Goal: Register for event/course

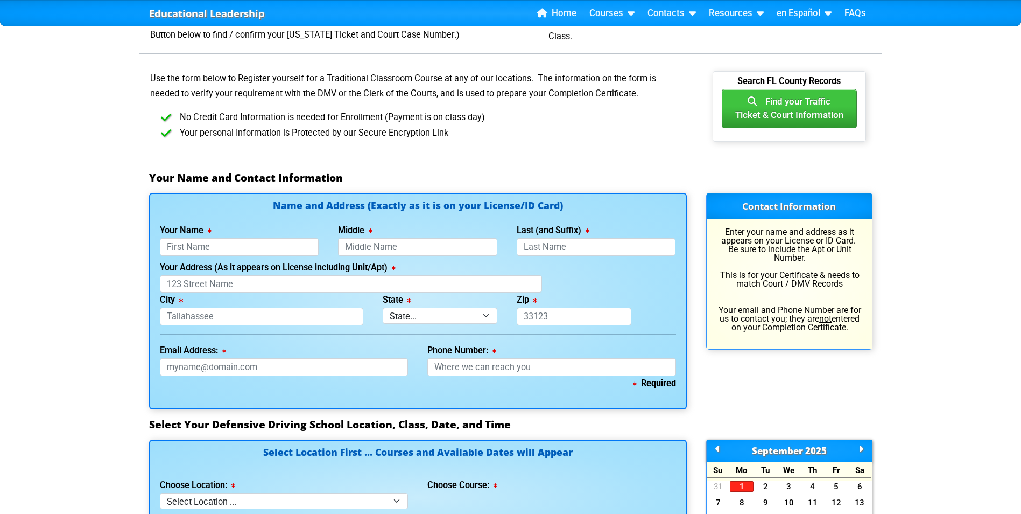
scroll to position [592, 0]
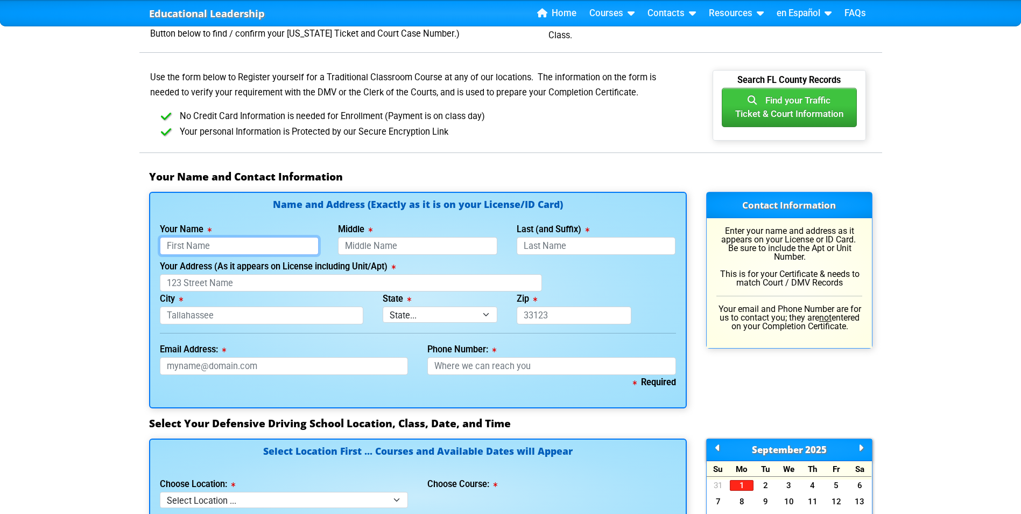
click at [204, 245] on input "Your Name" at bounding box center [239, 246] width 159 height 18
click at [110, 296] on div "Educational Leadership Home Courses Certified Defensive Driving Courses 4-Hour …" at bounding box center [510, 401] width 1021 height 1987
type input "[PERSON_NAME]"
click at [566, 246] on input "Last (and Suffix)" at bounding box center [596, 246] width 159 height 18
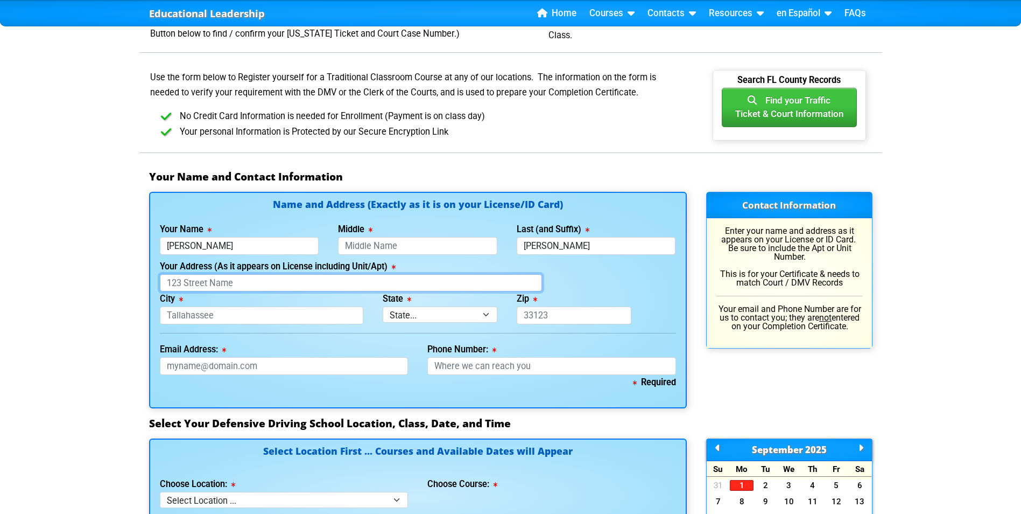
type input "Diaz Rodriguez"
click at [229, 282] on input "Your Address (As it appears on License including Unit/Apt)" at bounding box center [351, 283] width 382 height 18
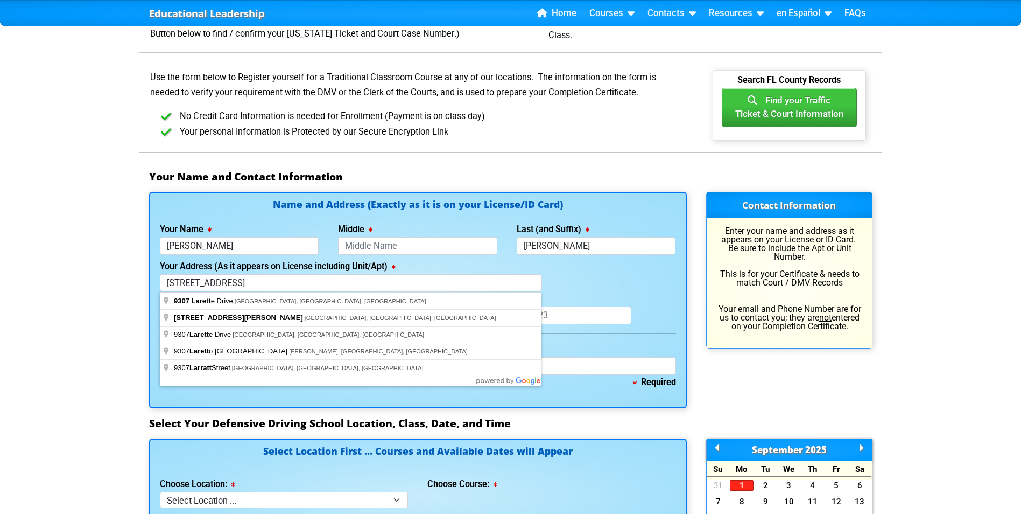
type input "9307 Larette Drive"
type input "Orlando"
select select "{"fullName":"Florida","abbreviation":"FL","uniqueId":"1d559909-6cf0-4a4d-848e-a…"
type input "32817"
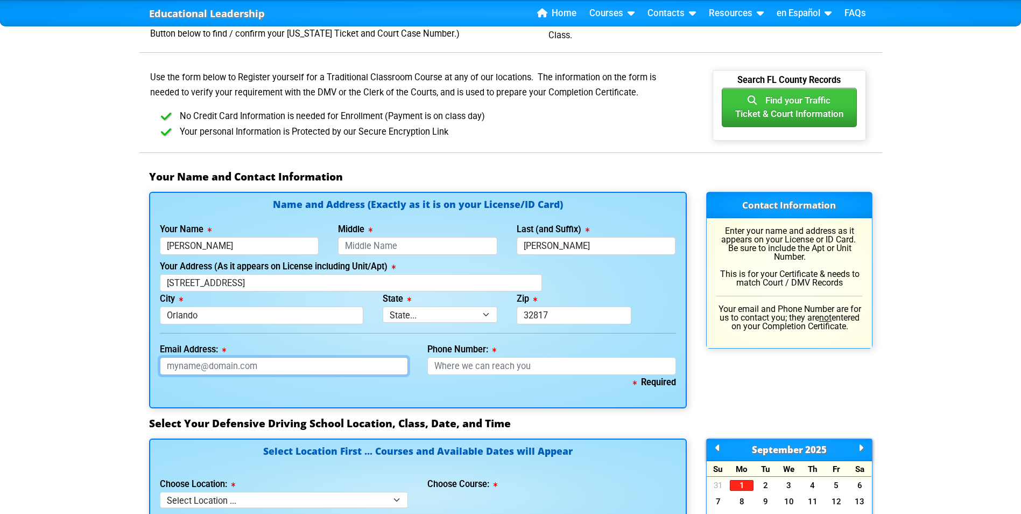
click at [284, 370] on input "Email Address:" at bounding box center [284, 366] width 249 height 18
type input "bd443732@gmail.com"
type input "+1 689 333 0233"
type input "d2474460080000"
type input "168-933-3023"
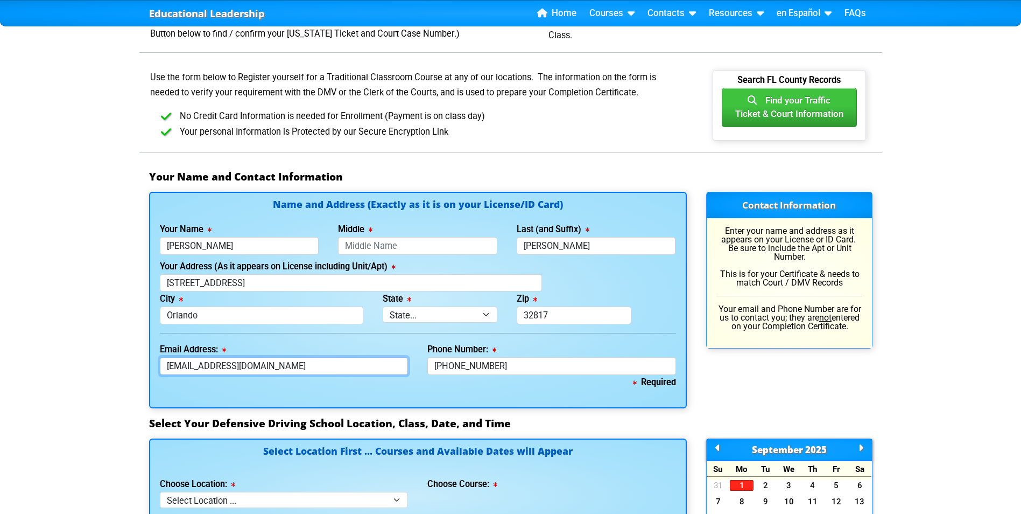
type input "D2474460080000"
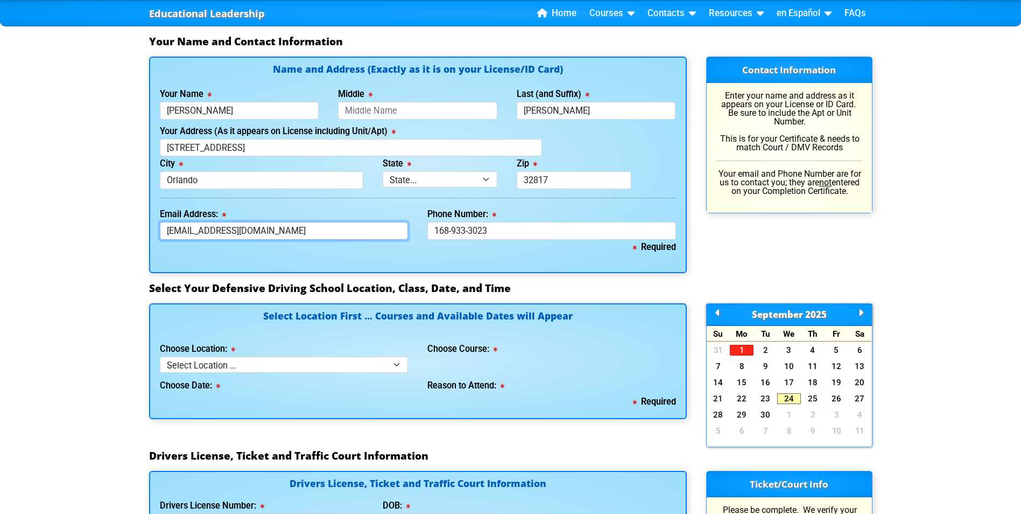
scroll to position [754, 0]
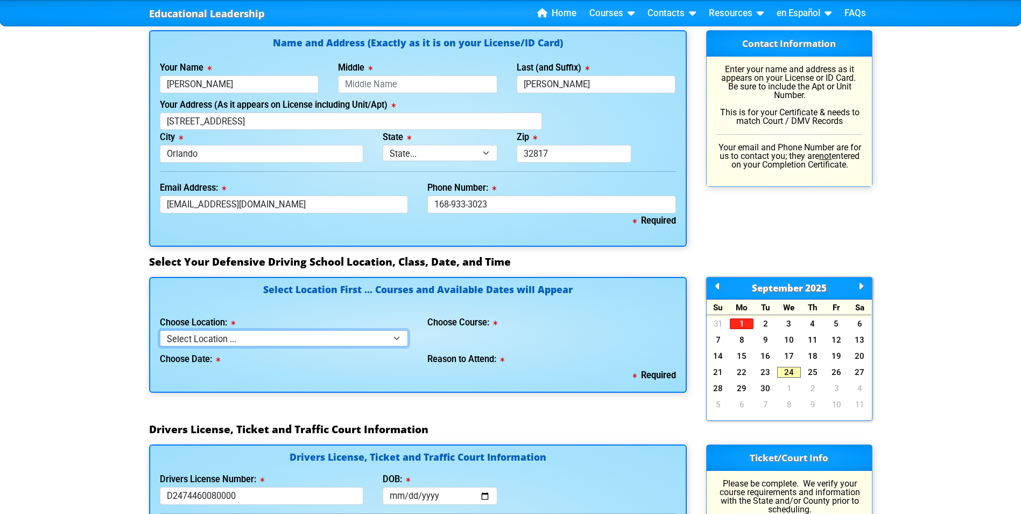
click at [389, 337] on select "Select Location ... Tampa Orlando Kissimmee Tampa - en español Kissimmee - en e…" at bounding box center [284, 338] width 249 height 16
select select "3"
click at [160, 330] on select "Select Location ... Tampa Orlando Kissimmee Tampa - en español Kissimmee - en e…" at bounding box center [284, 338] width 249 height 16
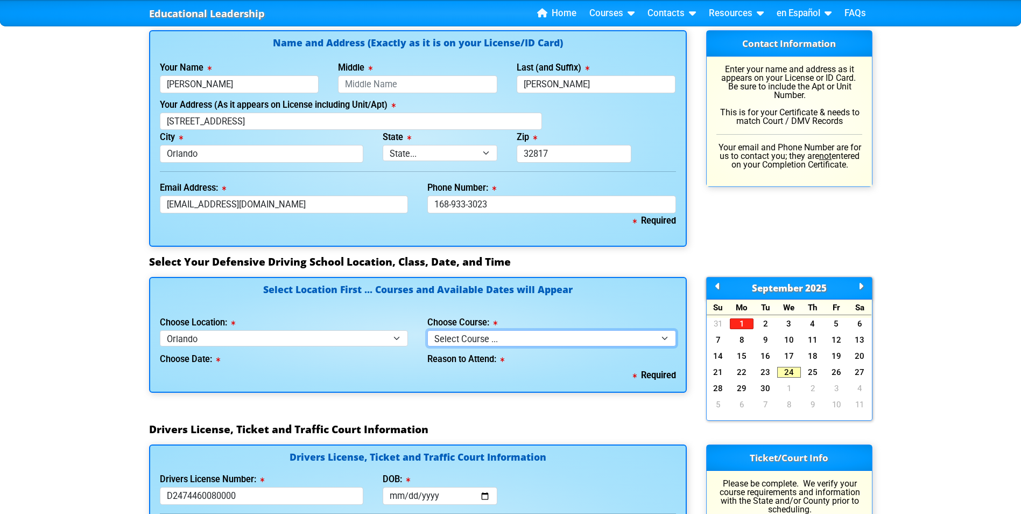
click at [493, 340] on select "Select Course ... 4 Hour Under 25 Class (STOP or Youthful Offender) 8 Hour Aggr…" at bounding box center [551, 338] width 249 height 16
click at [668, 337] on select "Select Course ... 4 Hour Under 25 Class (STOP or Youthful Offender) 8 Hour Aggr…" at bounding box center [551, 338] width 249 height 16
click at [660, 337] on select "Select Course ... 4 Hour Under 25 Class (STOP or Youthful Offender) 8 Hour Aggr…" at bounding box center [551, 338] width 249 height 16
select select "2"
click at [427, 330] on select "Select Course ... 4 Hour Under 25 Class (STOP or Youthful Offender) 8 Hour Aggr…" at bounding box center [551, 338] width 249 height 16
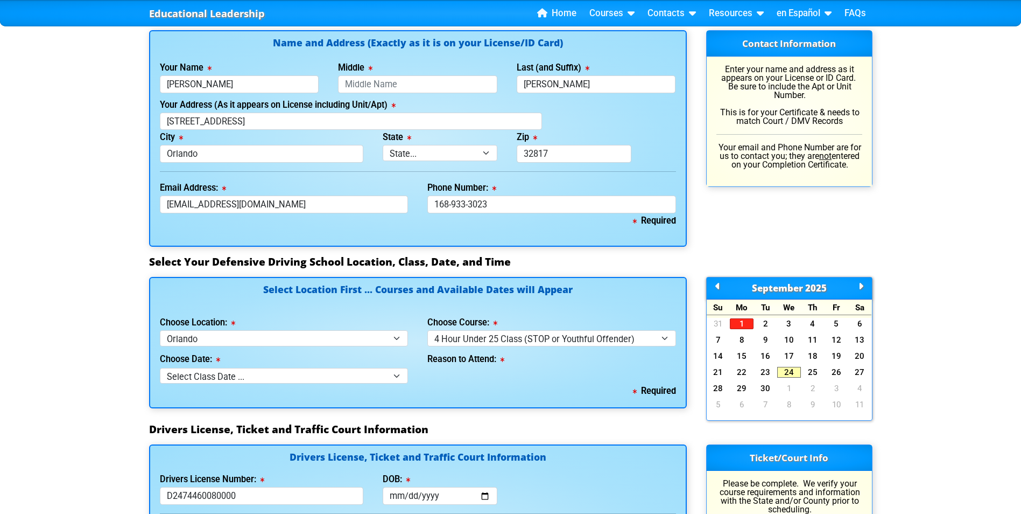
click at [359, 384] on div "Required" at bounding box center [418, 390] width 516 height 15
click at [366, 376] on select "Select Class Date ... Sep 6 -- (Closed - Class Full)" at bounding box center [284, 376] width 249 height 16
select select "09/06/2025, 8"
click at [160, 368] on select "Select Class Date ... Sep 6 -- (Closed - Class Full)" at bounding box center [284, 376] width 249 height 16
click at [530, 373] on select "Select why you need to take class ... Class Full - Please select another date o…" at bounding box center [551, 376] width 249 height 16
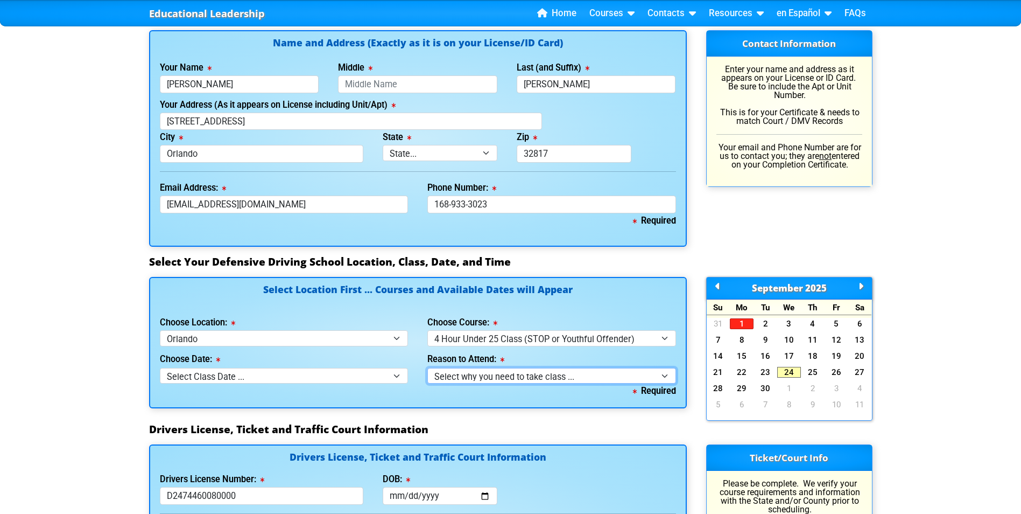
click at [427, 368] on select "Select why you need to take class ... Class Full - Please select another date o…" at bounding box center [551, 376] width 249 height 16
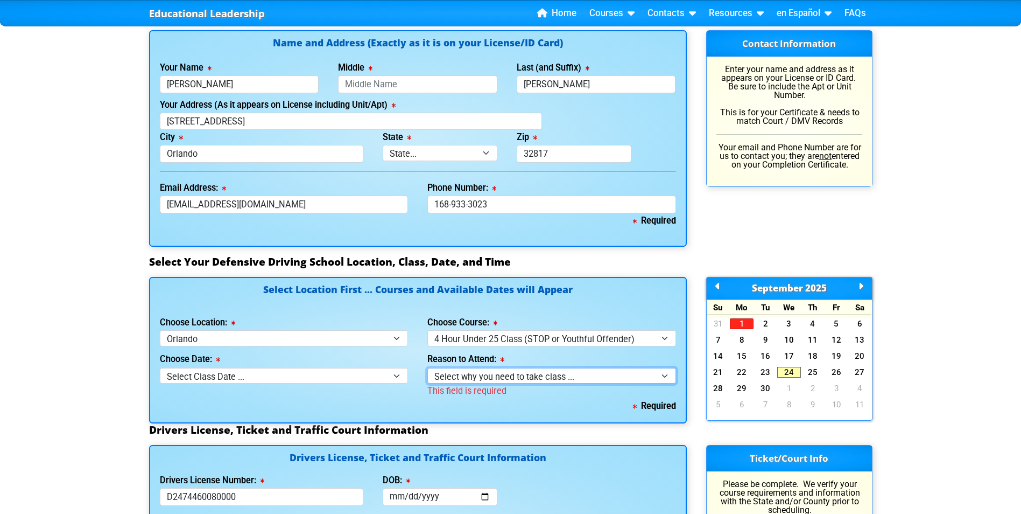
click at [552, 375] on select "Select why you need to take class ... Class Full - Please select another date o…" at bounding box center [551, 376] width 249 height 16
select select
click at [427, 368] on select "Select why you need to take class ... Class Full - Please select another date o…" at bounding box center [551, 376] width 249 height 16
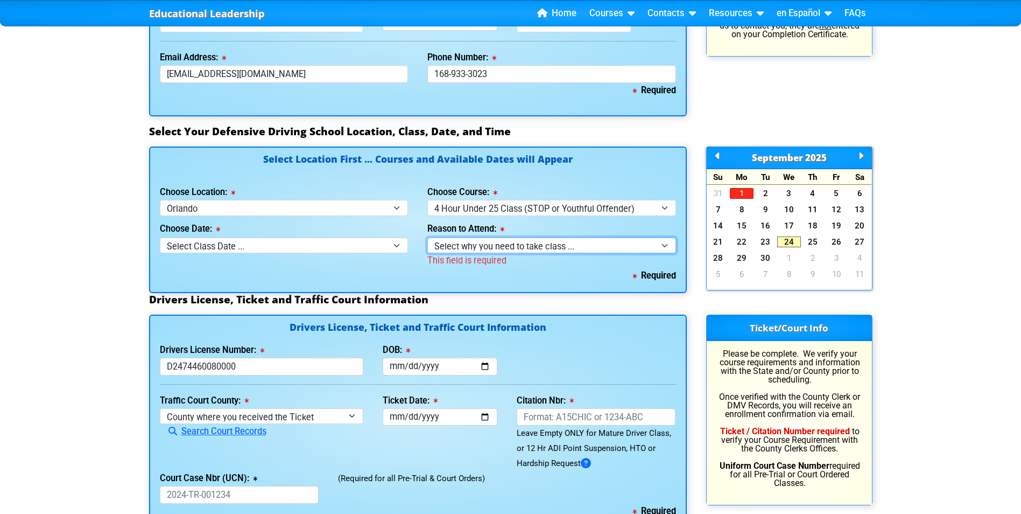
scroll to position [915, 0]
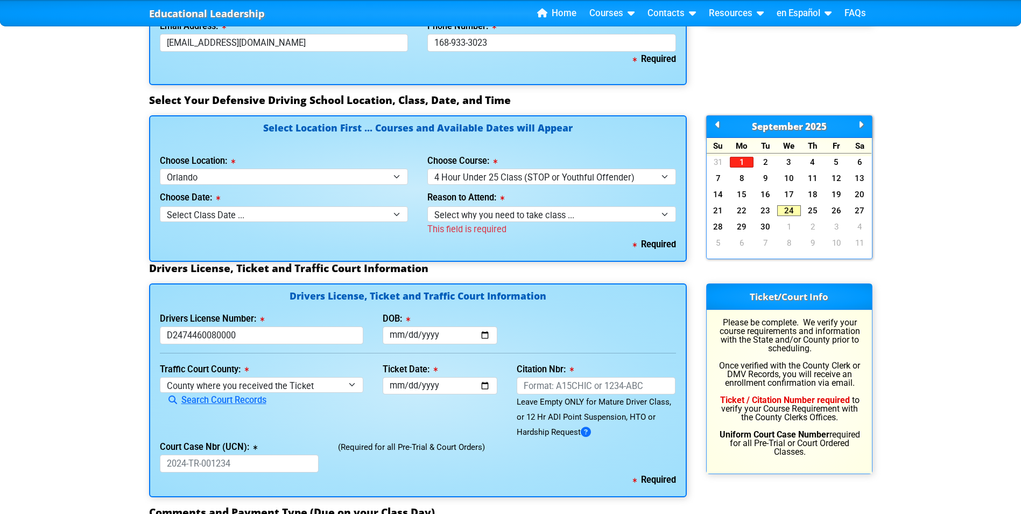
click at [858, 202] on div "31 1 2 3 4 5 6 7 8 9 10 11 12 13 14 15 16 17 18 19 20 21 22 23 24 25 26 27 28 2…" at bounding box center [789, 204] width 165 height 97
drag, startPoint x: 858, startPoint y: 202, endPoint x: 869, endPoint y: 214, distance: 16.4
click at [870, 214] on link "27" at bounding box center [861, 210] width 24 height 11
click at [868, 211] on link "27" at bounding box center [861, 210] width 24 height 11
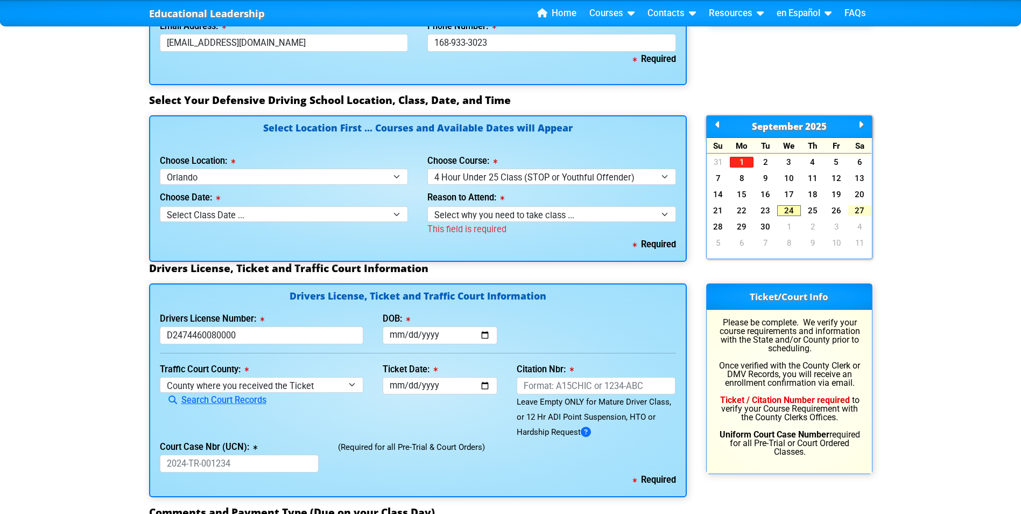
click at [868, 211] on link "27" at bounding box center [861, 210] width 24 height 11
click at [866, 211] on link "27" at bounding box center [861, 210] width 24 height 11
click at [796, 218] on div "31 1 2 3 4 5 6 7 8 9 10 11 12 13 14 15 16 17 18 19 20 21 22 23 24 25 26 27 28 2…" at bounding box center [789, 204] width 165 height 97
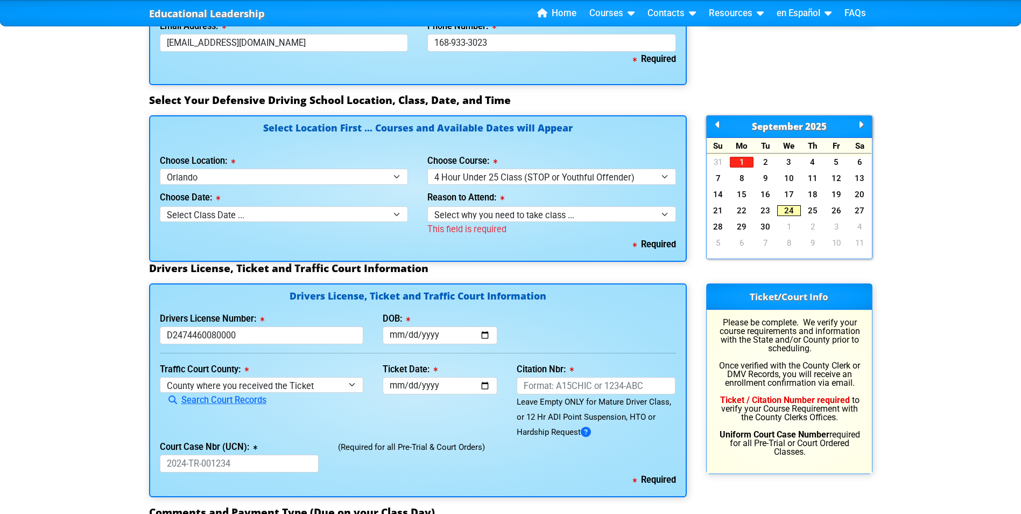
drag, startPoint x: 795, startPoint y: 218, endPoint x: 784, endPoint y: 207, distance: 15.2
click at [784, 212] on link "24" at bounding box center [789, 210] width 24 height 11
click at [767, 204] on div "31 1 2 3 4 5 6 7 8 9 10 11 12 13 14 15 16 17 18 19 20 21 22 23 24 25 26 27 28 2…" at bounding box center [789, 204] width 165 height 97
drag, startPoint x: 767, startPoint y: 204, endPoint x: 753, endPoint y: 201, distance: 14.7
click at [749, 207] on link "22" at bounding box center [742, 210] width 24 height 11
